Goal: Task Accomplishment & Management: Complete application form

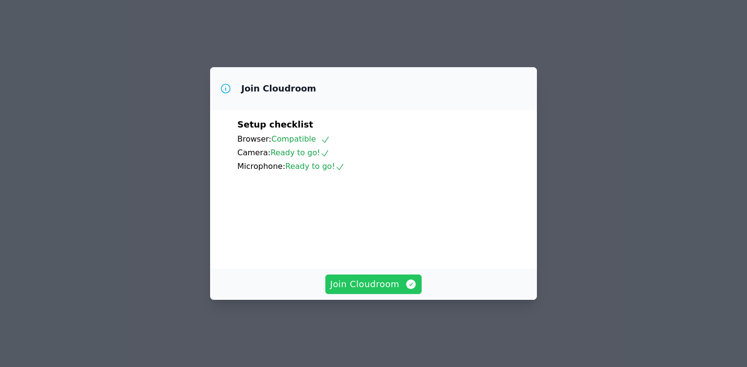
click at [373, 291] on span "Join Cloudroom" at bounding box center [373, 284] width 87 height 14
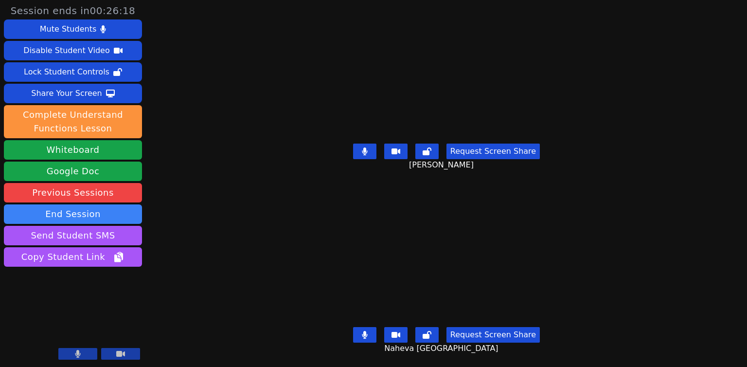
click at [366, 152] on button at bounding box center [364, 152] width 23 height 16
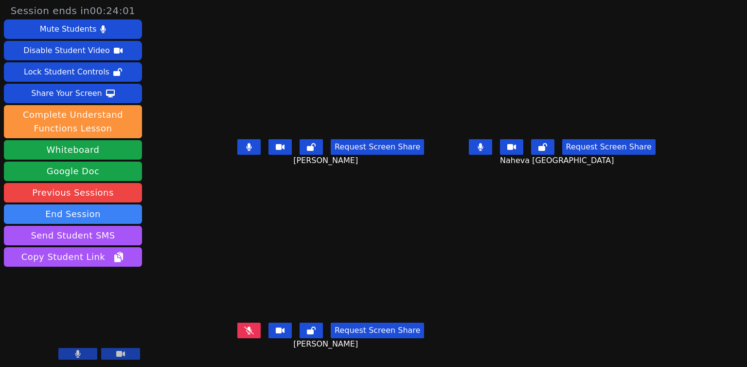
click at [237, 150] on button at bounding box center [248, 147] width 23 height 16
click at [244, 150] on icon at bounding box center [249, 147] width 10 height 8
click at [239, 335] on button at bounding box center [248, 331] width 23 height 16
click at [237, 150] on button at bounding box center [248, 147] width 23 height 16
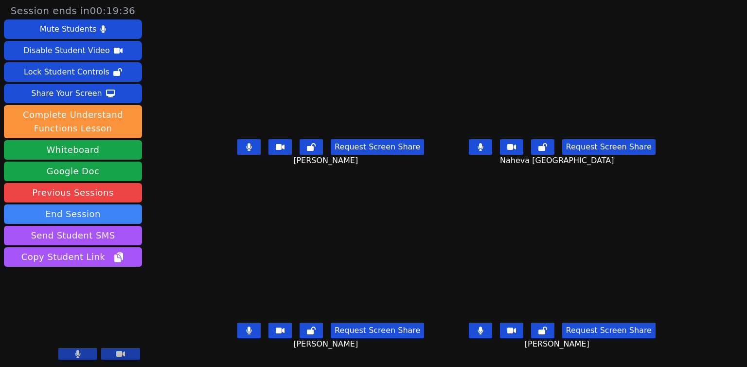
click at [237, 155] on button at bounding box center [248, 147] width 23 height 16
click at [492, 155] on button at bounding box center [480, 147] width 23 height 16
click at [484, 334] on icon at bounding box center [481, 330] width 6 height 8
click at [237, 332] on button at bounding box center [248, 331] width 23 height 16
click at [244, 151] on icon at bounding box center [249, 147] width 10 height 8
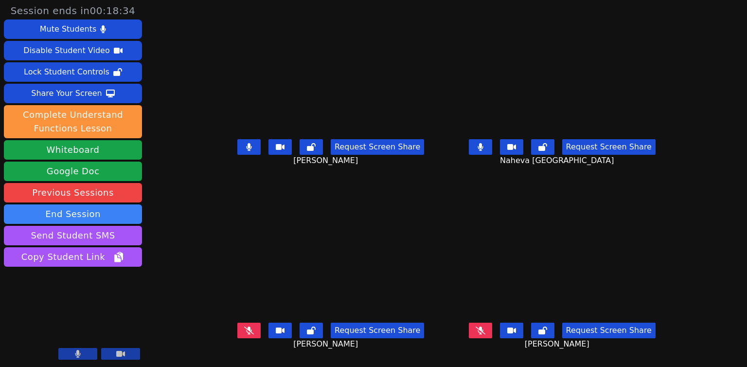
click at [483, 149] on icon at bounding box center [480, 147] width 5 height 8
click at [485, 334] on icon at bounding box center [481, 330] width 10 height 8
click at [238, 150] on button at bounding box center [248, 147] width 23 height 16
click at [492, 338] on button at bounding box center [480, 331] width 23 height 16
click at [483, 151] on icon at bounding box center [480, 147] width 5 height 8
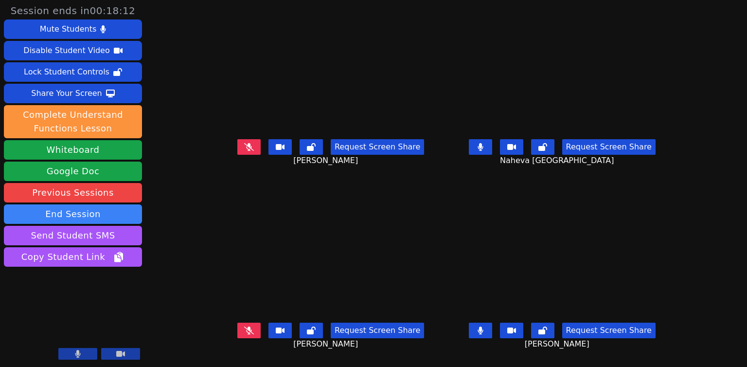
click at [240, 333] on button at bounding box center [248, 331] width 23 height 16
click at [237, 338] on button at bounding box center [248, 331] width 23 height 16
click at [485, 147] on icon at bounding box center [481, 147] width 10 height 8
click at [492, 149] on button at bounding box center [480, 147] width 23 height 16
click at [485, 334] on icon at bounding box center [481, 330] width 10 height 8
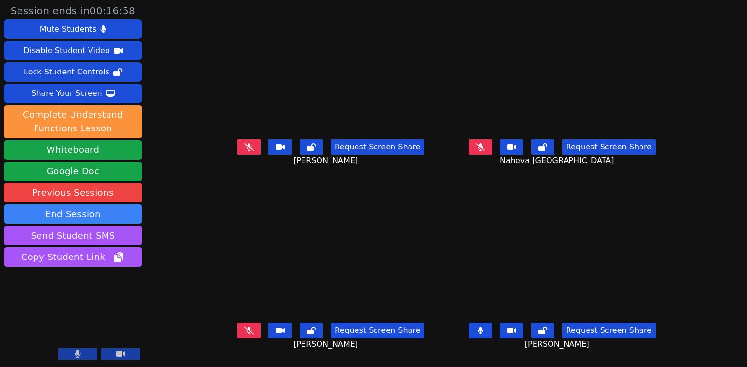
click at [487, 330] on div "Request Screen Share Benson Dupervil" at bounding box center [562, 338] width 224 height 39
click at [483, 331] on icon at bounding box center [480, 330] width 5 height 8
click at [237, 155] on button at bounding box center [248, 147] width 23 height 16
click at [246, 148] on icon at bounding box center [249, 147] width 6 height 8
click at [244, 333] on icon at bounding box center [249, 330] width 10 height 8
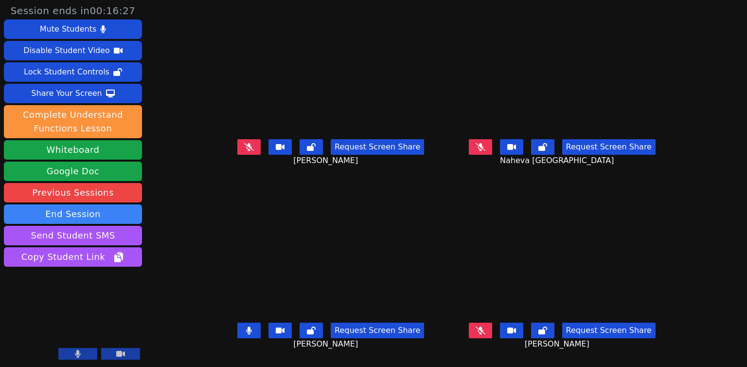
click at [242, 333] on button at bounding box center [248, 331] width 23 height 16
click at [492, 155] on button at bounding box center [480, 147] width 23 height 16
click at [244, 151] on icon at bounding box center [249, 147] width 10 height 8
click at [492, 330] on button at bounding box center [480, 331] width 23 height 16
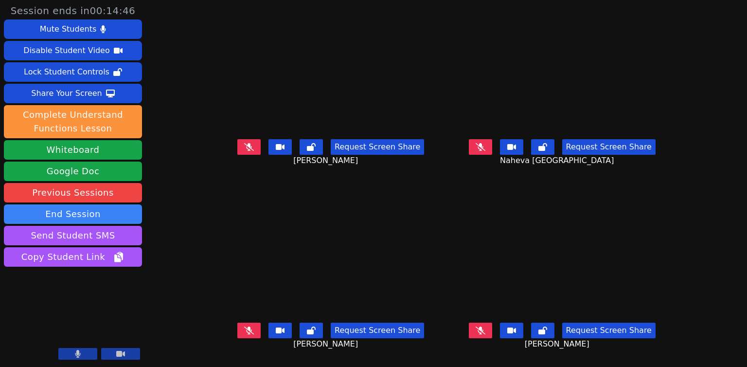
click at [492, 330] on button at bounding box center [480, 331] width 23 height 16
click at [492, 155] on button at bounding box center [480, 147] width 23 height 16
click at [484, 334] on icon at bounding box center [481, 330] width 6 height 8
click at [491, 161] on div "Request Screen Share Naheva Saint-Louis" at bounding box center [562, 154] width 224 height 39
click at [492, 155] on button at bounding box center [480, 147] width 23 height 16
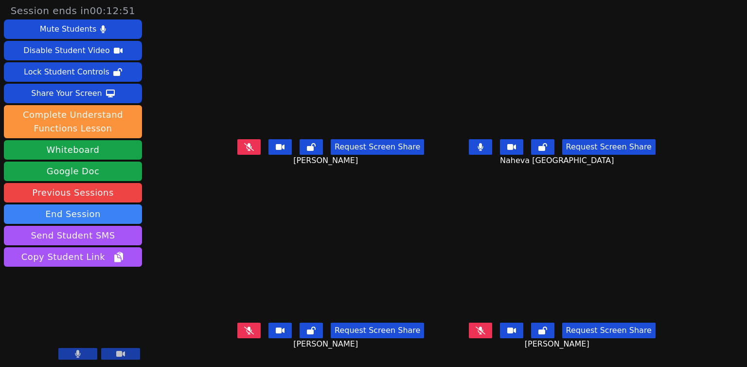
click at [483, 150] on icon at bounding box center [480, 147] width 5 height 8
click at [244, 151] on icon at bounding box center [249, 147] width 10 height 8
click at [237, 155] on button at bounding box center [248, 147] width 23 height 16
click at [492, 146] on button at bounding box center [480, 147] width 23 height 16
click at [237, 155] on button at bounding box center [248, 147] width 23 height 16
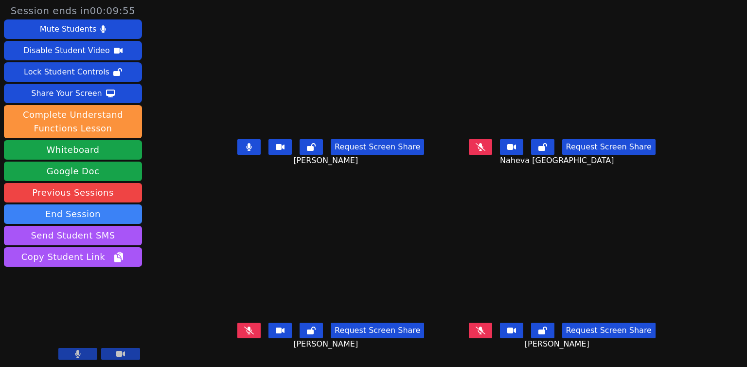
click at [237, 155] on button at bounding box center [248, 147] width 23 height 16
click at [244, 334] on icon at bounding box center [249, 330] width 10 height 8
click at [492, 149] on button at bounding box center [480, 147] width 23 height 16
click at [237, 338] on button at bounding box center [248, 331] width 23 height 16
click at [492, 155] on button at bounding box center [480, 147] width 23 height 16
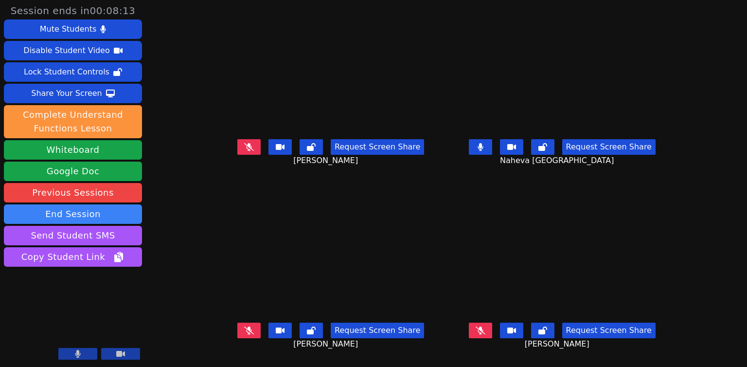
click at [492, 153] on button at bounding box center [480, 147] width 23 height 16
click at [485, 333] on icon at bounding box center [481, 330] width 10 height 8
click at [492, 334] on button at bounding box center [480, 331] width 23 height 16
click at [237, 154] on button at bounding box center [248, 147] width 23 height 16
click at [237, 153] on button at bounding box center [248, 147] width 23 height 16
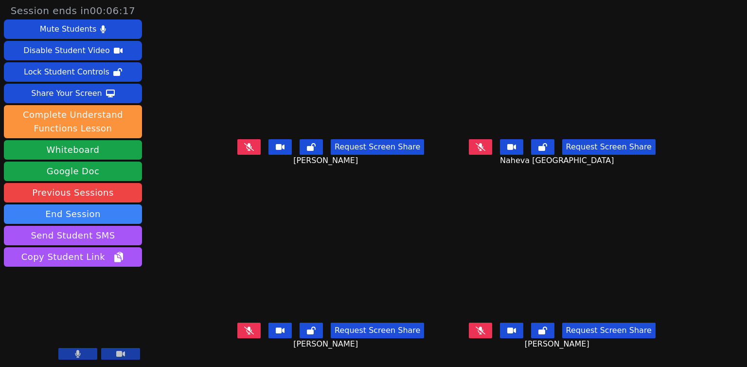
click at [237, 338] on button at bounding box center [248, 331] width 23 height 16
click at [492, 149] on button at bounding box center [480, 147] width 23 height 16
click at [485, 334] on icon at bounding box center [481, 330] width 10 height 8
click at [244, 151] on icon at bounding box center [249, 147] width 10 height 8
click at [237, 155] on button at bounding box center [248, 147] width 23 height 16
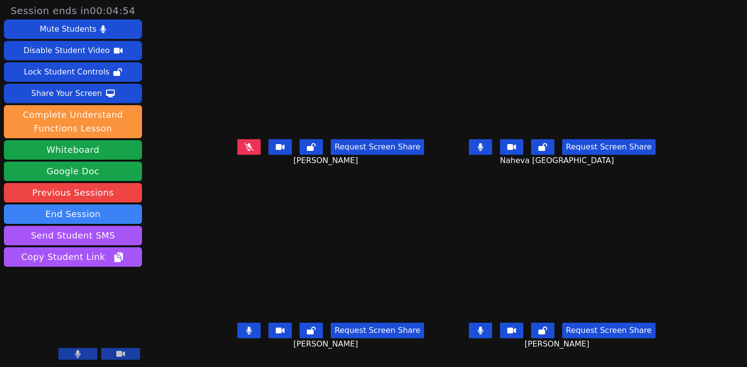
click at [241, 337] on button at bounding box center [248, 331] width 23 height 16
click at [506, 160] on div "Request Screen Share Naheva Saint-Louis" at bounding box center [562, 154] width 224 height 39
click at [484, 147] on icon at bounding box center [481, 147] width 6 height 8
click at [484, 334] on icon at bounding box center [481, 330] width 6 height 8
click at [237, 338] on button at bounding box center [248, 331] width 23 height 16
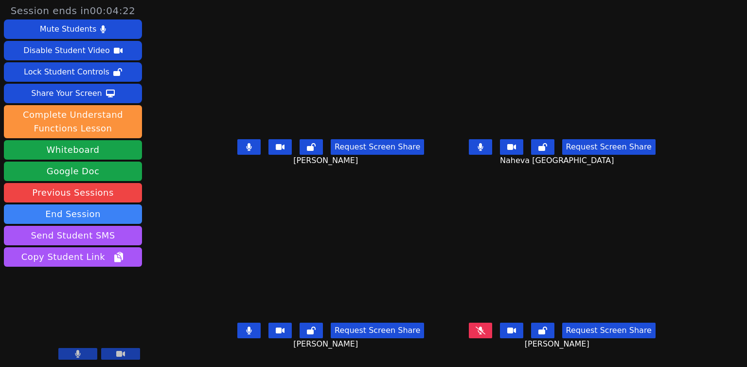
click at [483, 151] on icon at bounding box center [480, 147] width 5 height 8
click at [242, 149] on button at bounding box center [248, 147] width 23 height 16
click at [247, 331] on icon at bounding box center [249, 330] width 5 height 8
click at [244, 148] on icon at bounding box center [249, 147] width 10 height 8
click at [246, 151] on icon at bounding box center [249, 147] width 6 height 8
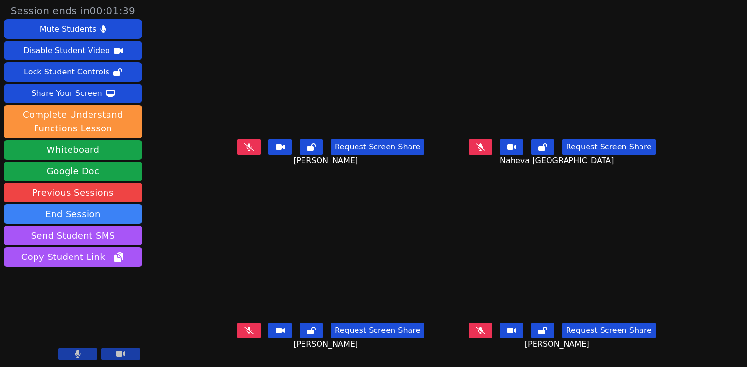
click at [237, 338] on button at bounding box center [248, 331] width 23 height 16
click at [246, 334] on icon at bounding box center [249, 330] width 6 height 8
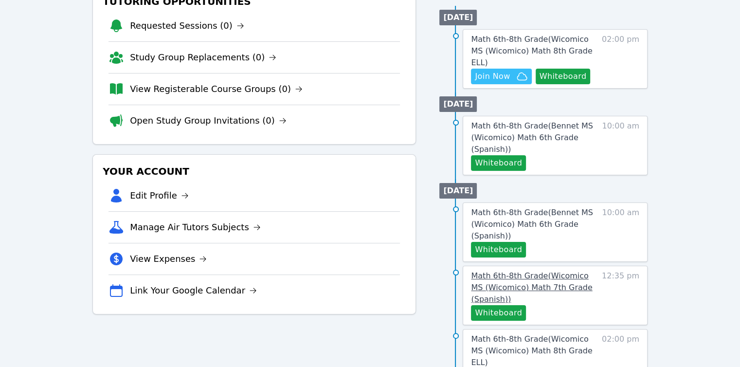
scroll to position [146, 0]
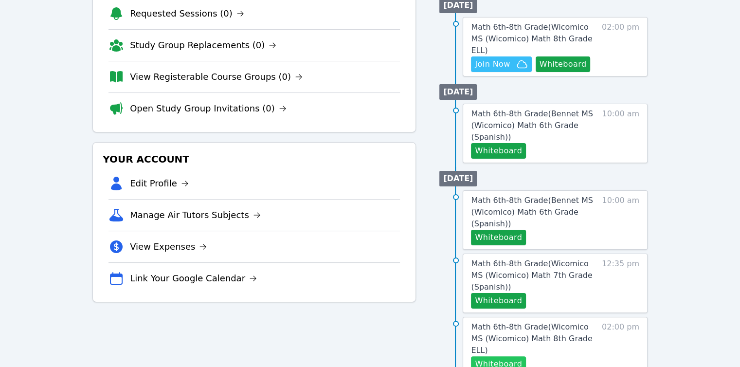
click at [509, 356] on button "Whiteboard" at bounding box center [498, 364] width 55 height 16
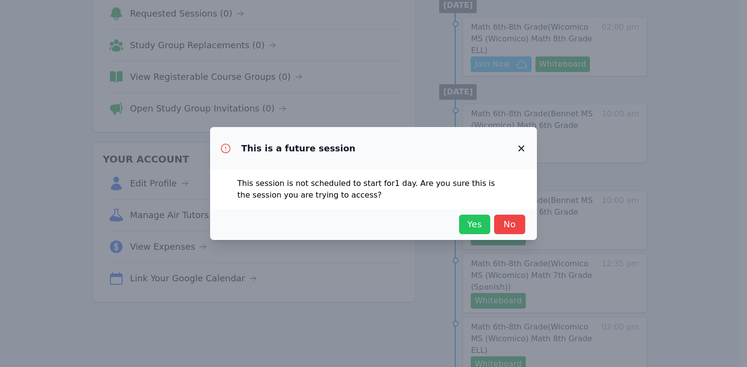
click at [485, 223] on span "Yes" at bounding box center [474, 224] width 21 height 14
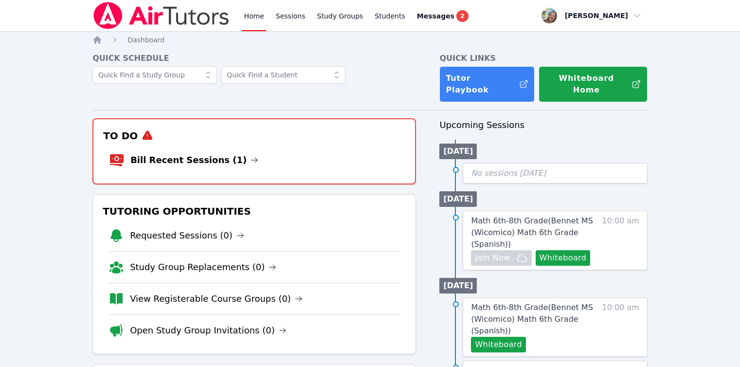
scroll to position [146, 0]
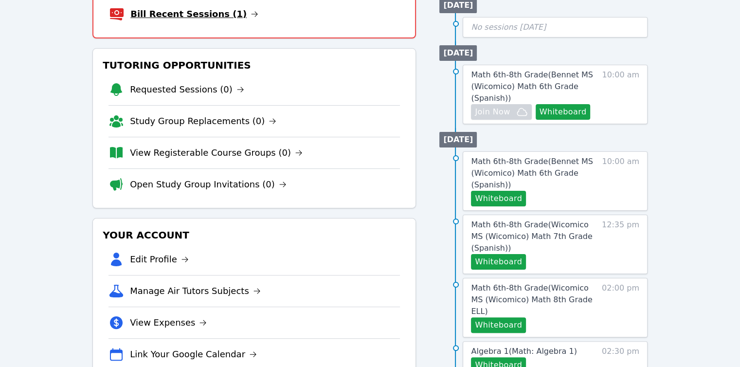
click at [184, 7] on link "Bill Recent Sessions (1)" at bounding box center [194, 14] width 128 height 14
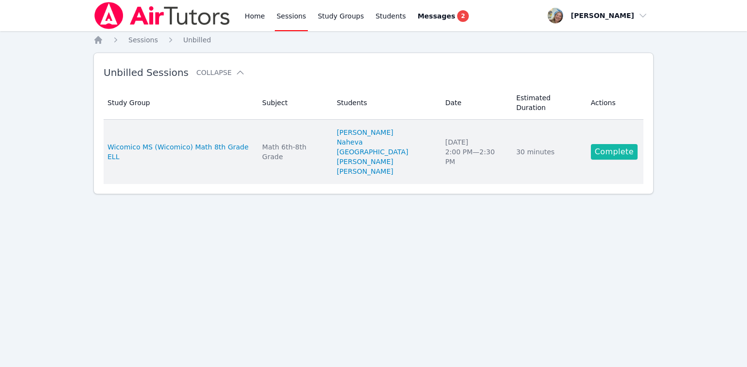
click at [597, 144] on link "Complete" at bounding box center [614, 152] width 47 height 16
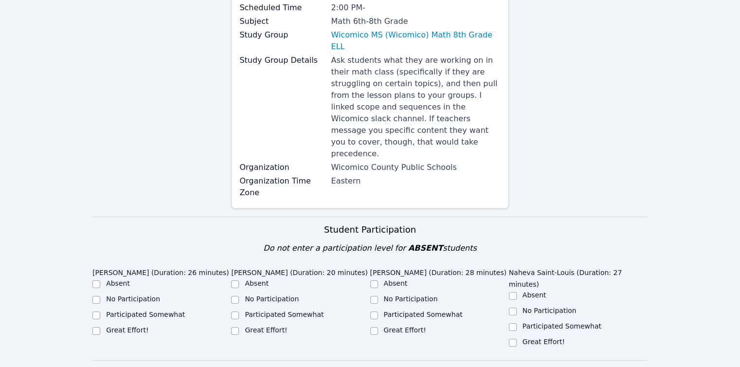
scroll to position [195, 0]
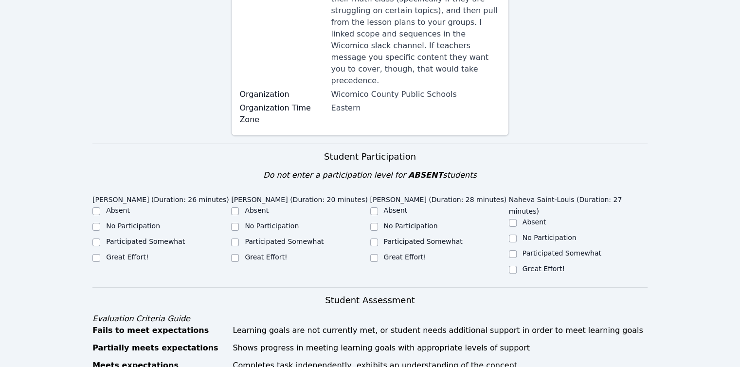
click at [110, 237] on label "Participated Somewhat" at bounding box center [145, 241] width 79 height 8
click at [100, 238] on input "Participated Somewhat" at bounding box center [96, 242] width 8 height 8
checkbox input "true"
click at [255, 222] on label "No Participation" at bounding box center [272, 226] width 54 height 8
click at [239, 223] on input "No Participation" at bounding box center [235, 227] width 8 height 8
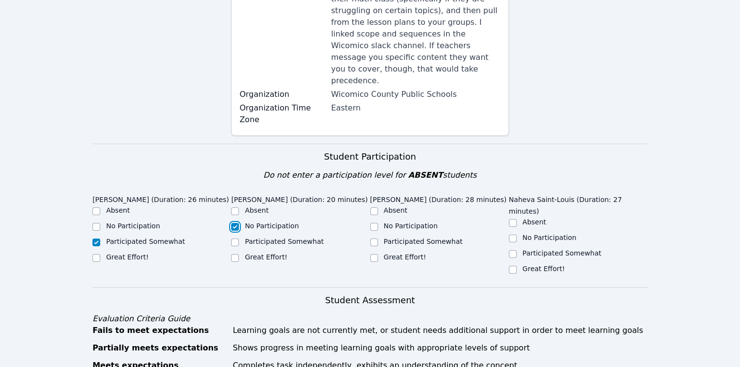
checkbox input "true"
click at [404, 237] on label "Participated Somewhat" at bounding box center [423, 241] width 79 height 8
click at [378, 238] on input "Participated Somewhat" at bounding box center [374, 242] width 8 height 8
checkbox input "true"
click at [536, 265] on label "Great Effort!" at bounding box center [543, 269] width 42 height 8
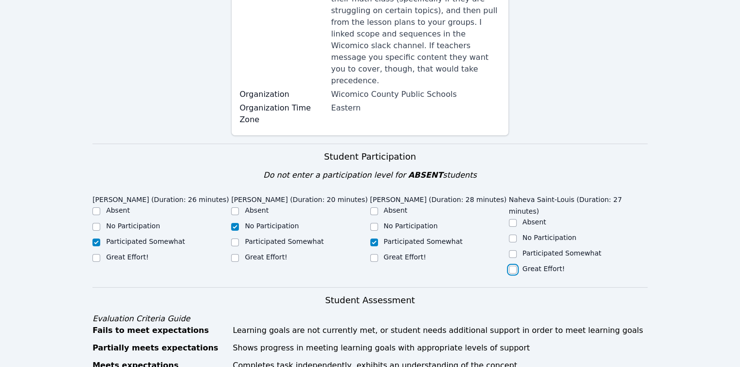
click at [517, 266] on input "Great Effort!" at bounding box center [513, 270] width 8 height 8
checkbox input "true"
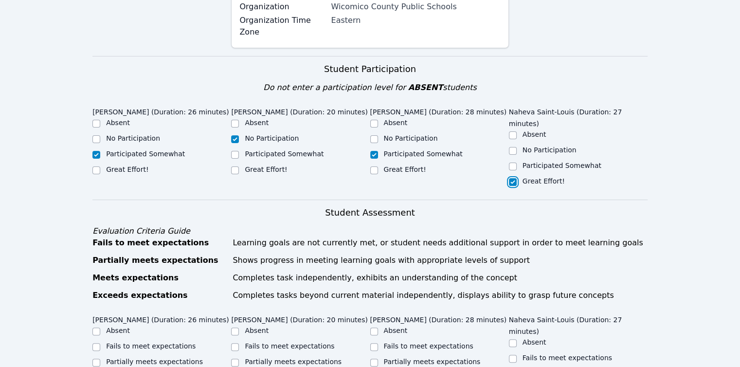
scroll to position [438, 0]
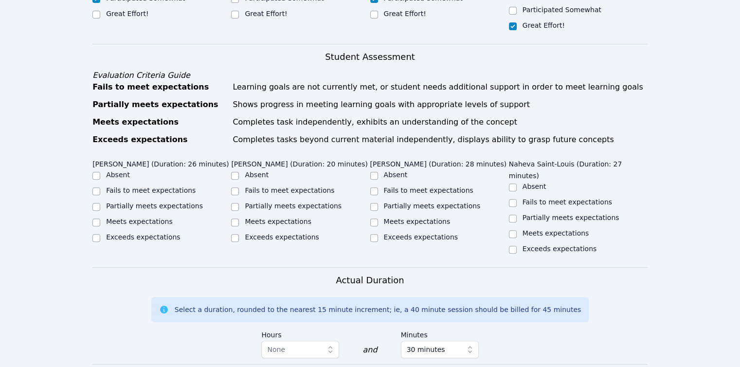
click at [128, 186] on label "Fails to meet expectations" at bounding box center [151, 190] width 90 height 8
click at [100, 187] on input "Fails to meet expectations" at bounding box center [96, 191] width 8 height 8
checkbox input "true"
click at [273, 186] on label "Fails to meet expectations" at bounding box center [290, 190] width 90 height 8
click at [239, 187] on input "Fails to meet expectations" at bounding box center [235, 191] width 8 height 8
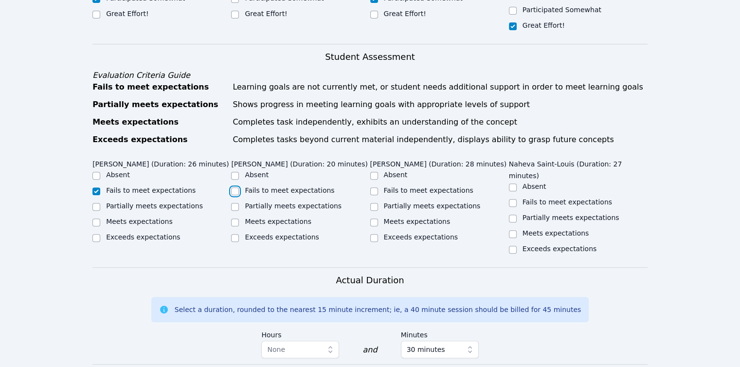
checkbox input "true"
click at [540, 214] on label "Partially meets expectations" at bounding box center [570, 218] width 97 height 8
click at [517, 215] on input "Partially meets expectations" at bounding box center [513, 219] width 8 height 8
checkbox input "true"
click at [431, 186] on label "Fails to meet expectations" at bounding box center [429, 190] width 90 height 8
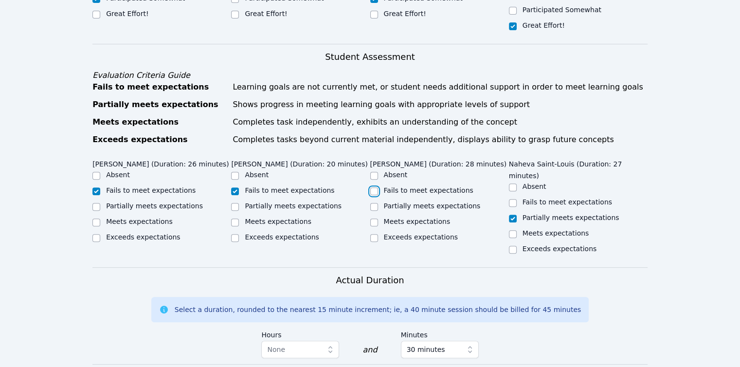
click at [378, 187] on input "Fails to meet expectations" at bounding box center [374, 191] width 8 height 8
click at [432, 186] on label "Fails to meet expectations" at bounding box center [429, 190] width 90 height 8
click at [378, 187] on input "Fails to meet expectations" at bounding box center [374, 191] width 8 height 8
checkbox input "true"
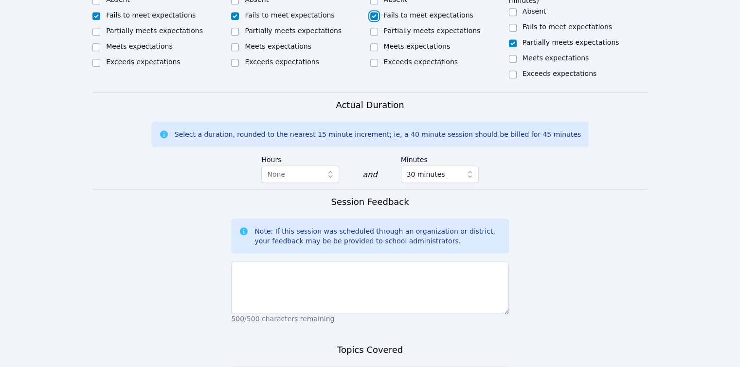
scroll to position [632, 0]
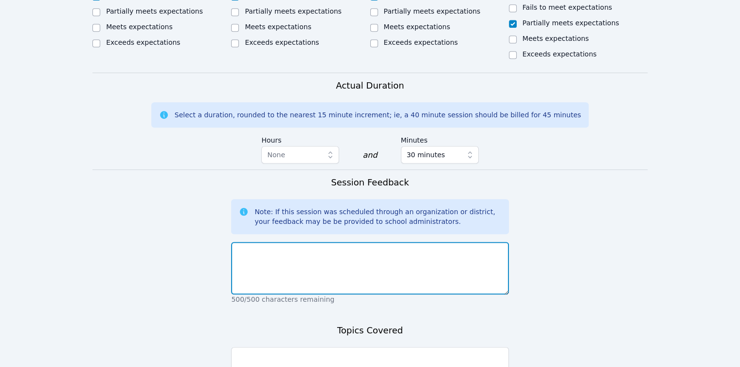
click at [305, 242] on textarea at bounding box center [369, 268] width 277 height 53
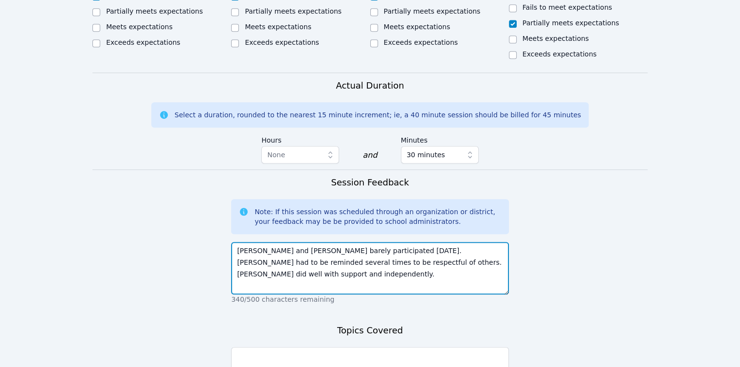
click at [488, 242] on textarea "Benson and Jayden barely participated today. Benson had to be reminded several …" at bounding box center [369, 268] width 277 height 53
type textarea "Benson and Jayden barely participated today. Benson had to be reminded several …"
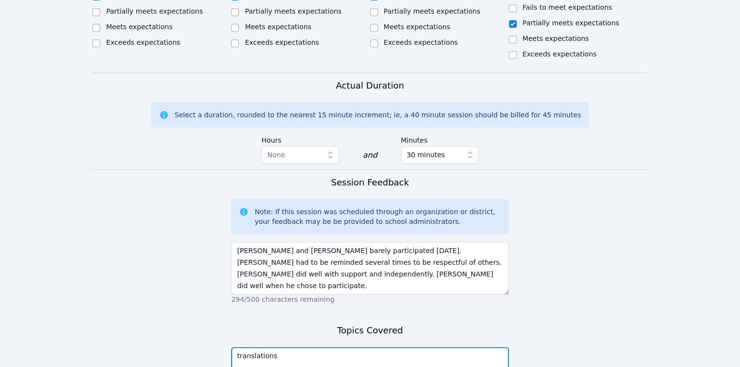
type textarea "translations"
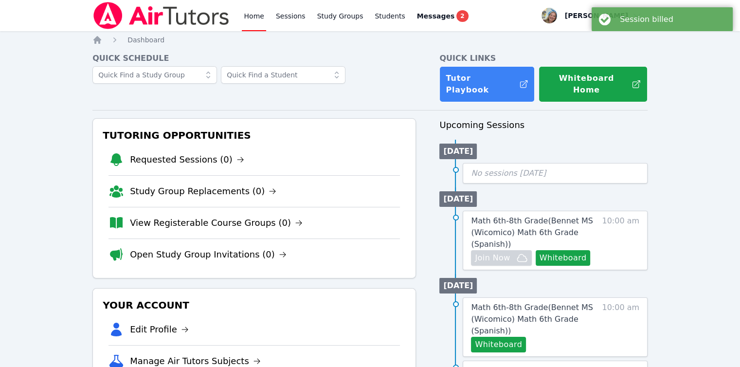
click at [127, 314] on li "Edit Profile" at bounding box center [253, 329] width 291 height 31
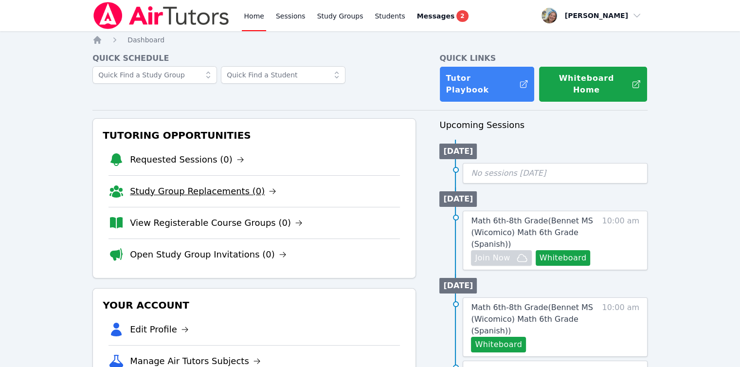
click at [233, 184] on link "Study Group Replacements (0)" at bounding box center [203, 191] width 146 height 14
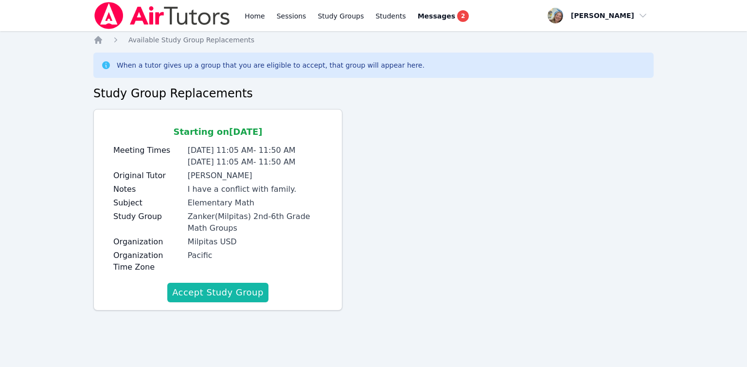
click at [232, 287] on button "Accept Study Group" at bounding box center [217, 292] width 101 height 19
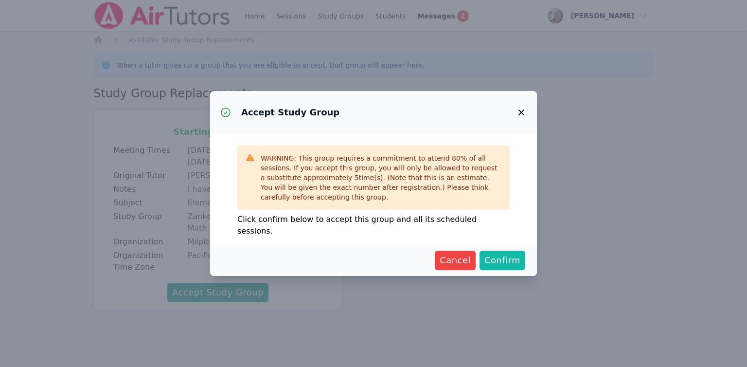
click at [499, 256] on span "Confirm" at bounding box center [503, 260] width 36 height 14
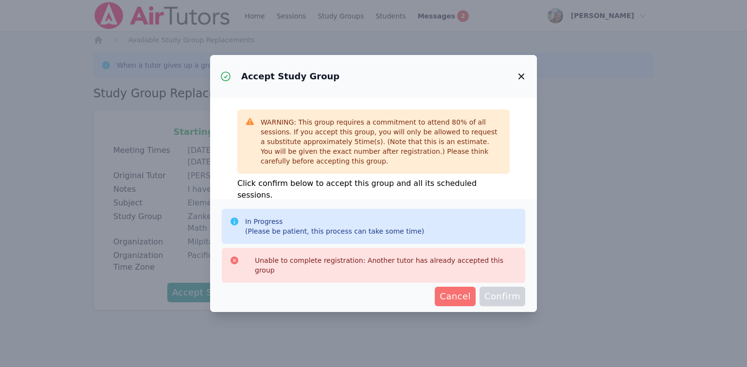
click at [452, 289] on span "Cancel" at bounding box center [455, 296] width 31 height 14
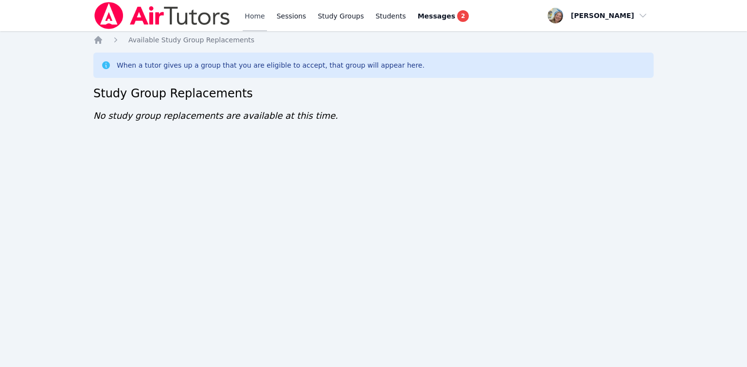
click at [253, 16] on link "Home" at bounding box center [255, 15] width 24 height 31
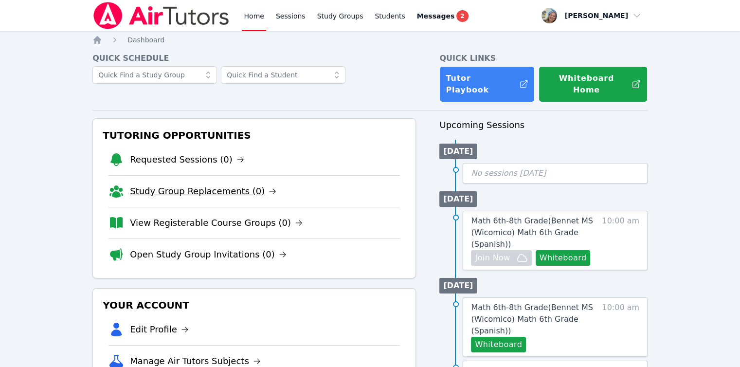
click at [193, 184] on link "Study Group Replacements (0)" at bounding box center [203, 191] width 146 height 14
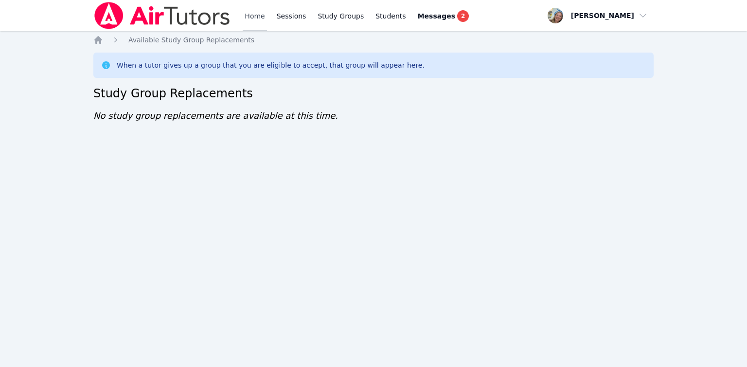
click at [255, 18] on link "Home" at bounding box center [255, 15] width 24 height 31
click at [259, 18] on link "Home" at bounding box center [255, 15] width 24 height 31
